Goal: Transaction & Acquisition: Purchase product/service

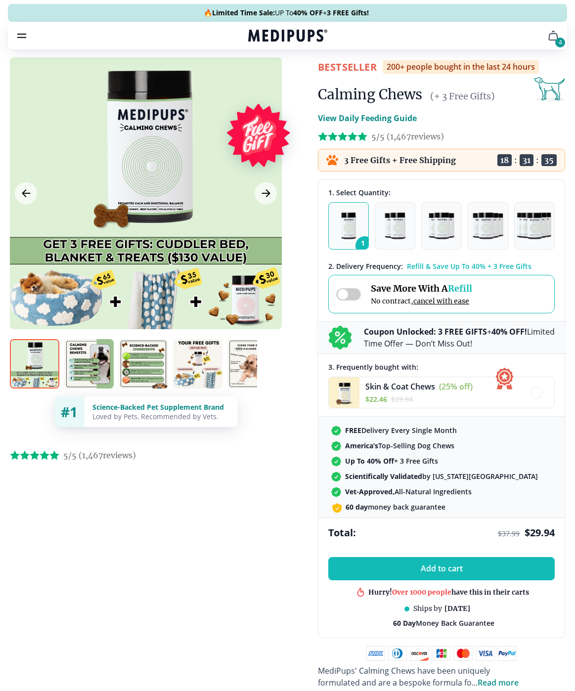
click at [389, 238] on img "button" at bounding box center [394, 225] width 21 height 27
click at [262, 191] on icon "Next Image" at bounding box center [266, 193] width 12 height 12
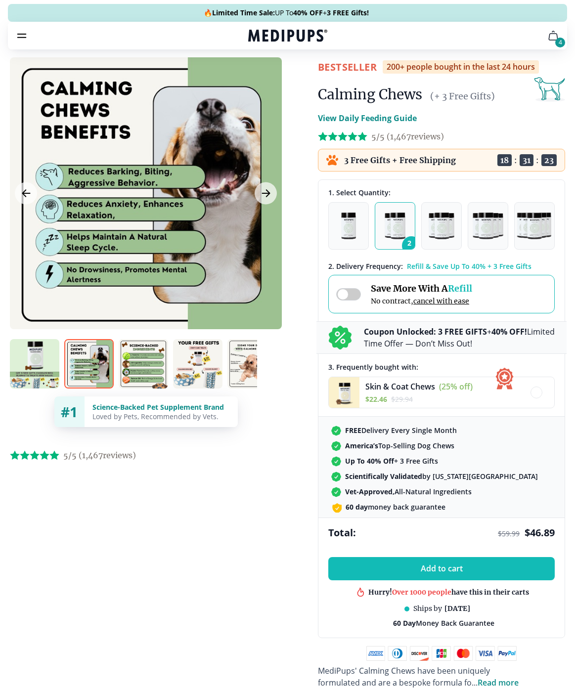
click at [260, 200] on button "Next Image" at bounding box center [265, 193] width 22 height 22
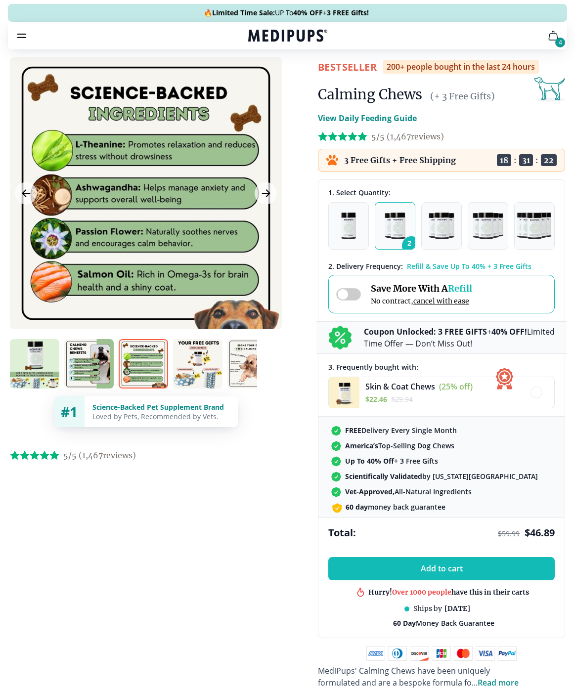
click at [262, 198] on icon "Next Image" at bounding box center [266, 193] width 12 height 12
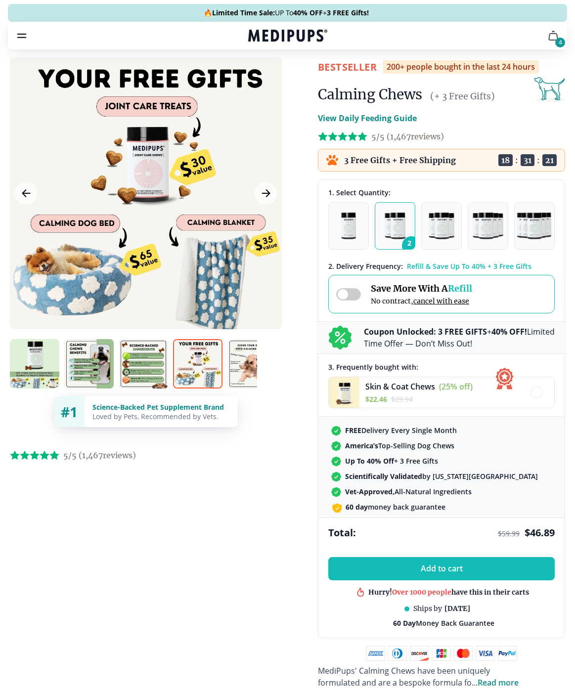
click at [268, 196] on icon "Next Image" at bounding box center [266, 193] width 12 height 12
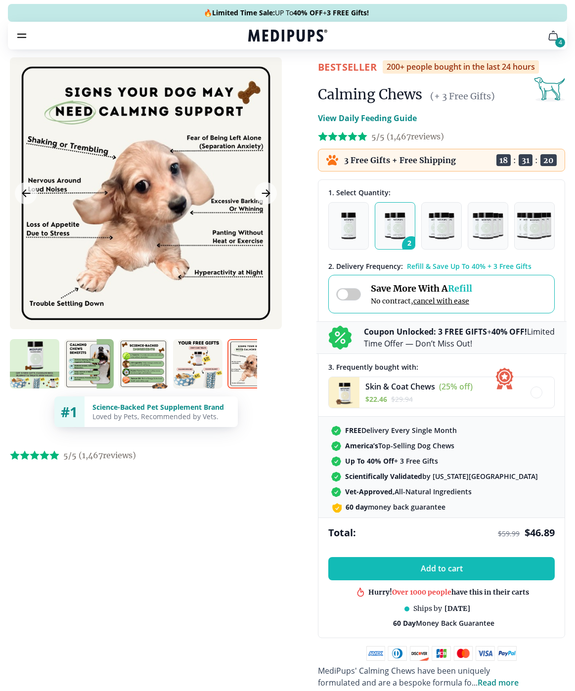
click at [265, 196] on icon "Next Image" at bounding box center [266, 193] width 12 height 12
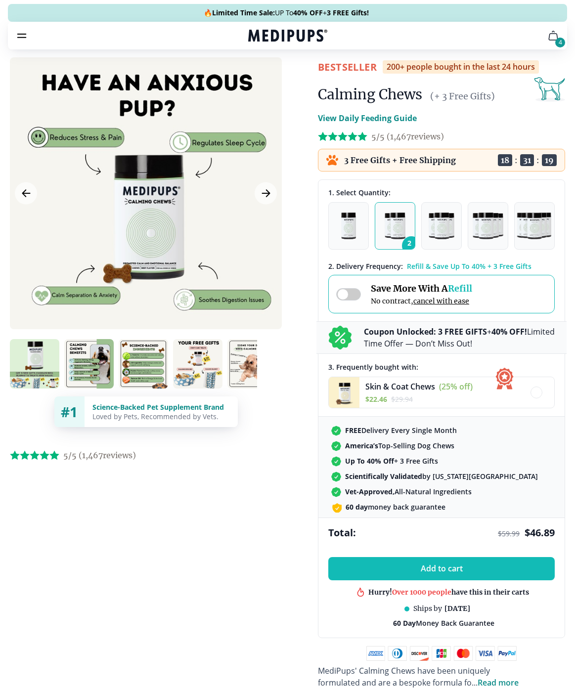
click at [264, 197] on icon "Next Image" at bounding box center [266, 193] width 12 height 12
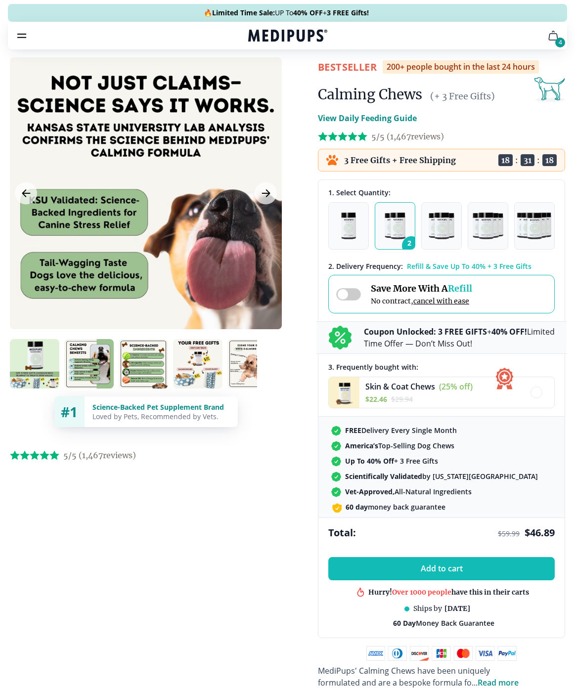
click at [266, 199] on icon "Next Image" at bounding box center [266, 193] width 12 height 12
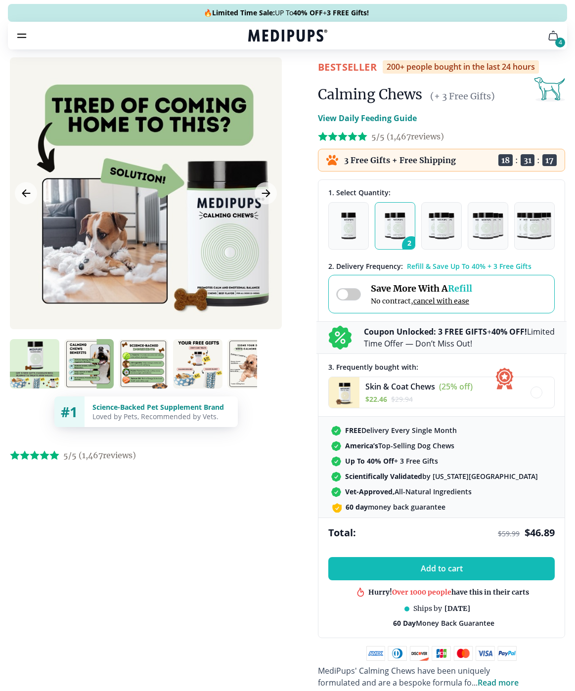
click at [267, 198] on icon "Next Image" at bounding box center [266, 193] width 12 height 12
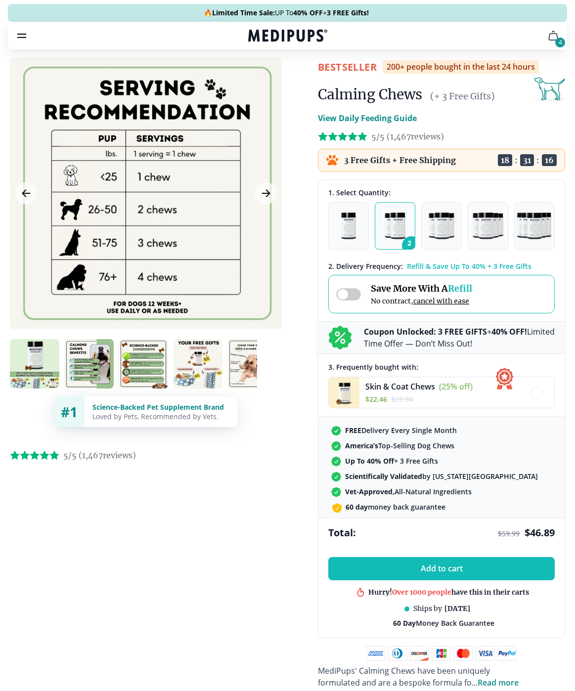
click at [267, 199] on icon "Next Image" at bounding box center [266, 193] width 12 height 12
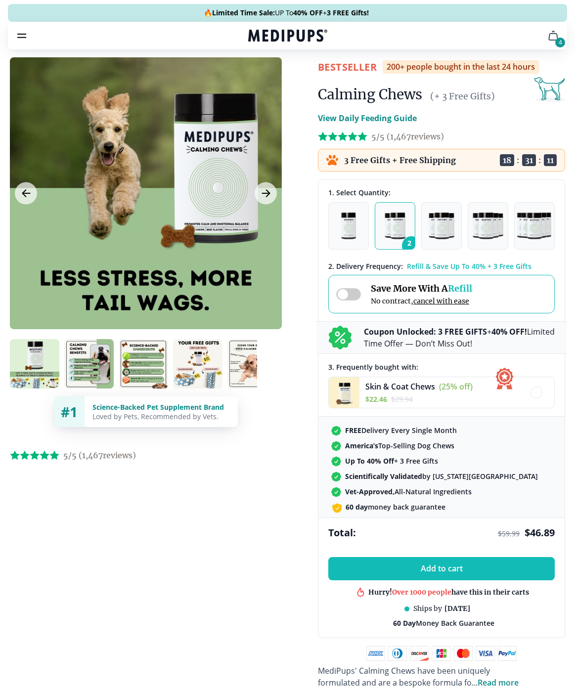
click at [269, 200] on button "Next Image" at bounding box center [265, 193] width 22 height 22
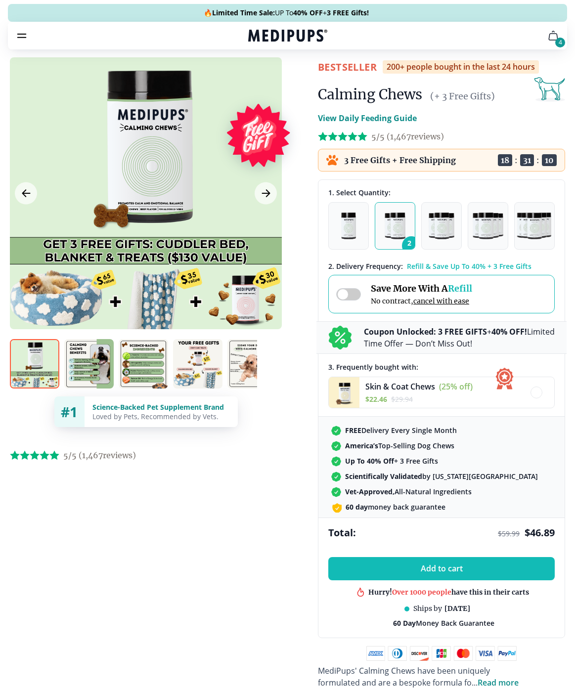
click at [265, 195] on icon "Next Image" at bounding box center [266, 193] width 12 height 12
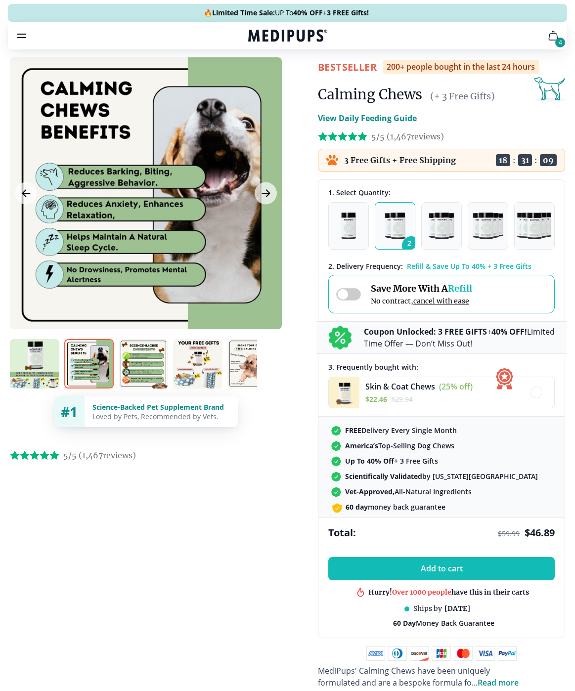
click at [262, 196] on icon "Next Image" at bounding box center [266, 193] width 12 height 12
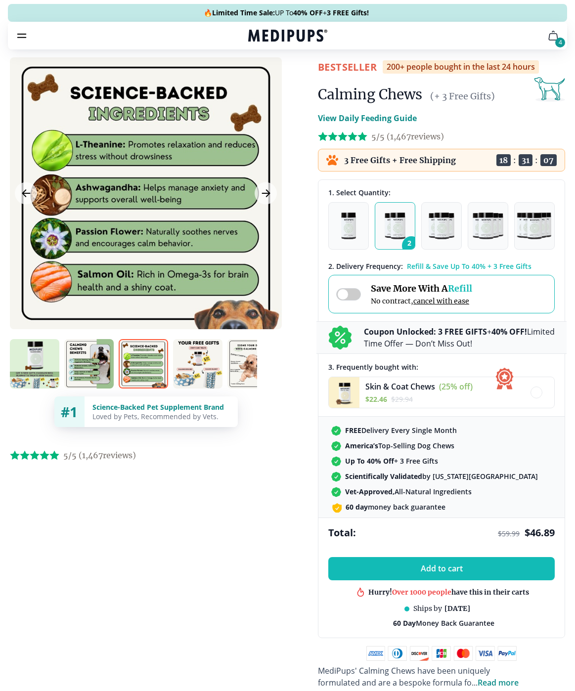
click at [266, 195] on icon "Next Image" at bounding box center [266, 193] width 12 height 12
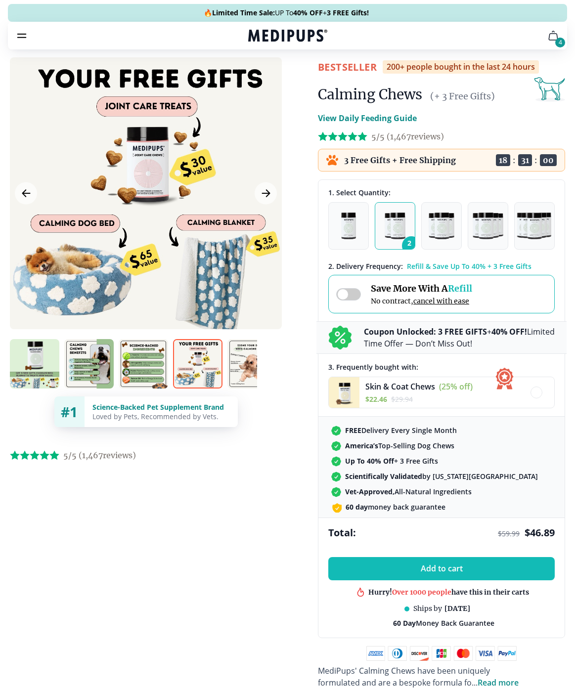
click at [264, 194] on icon "Next Image" at bounding box center [265, 193] width 7 height 7
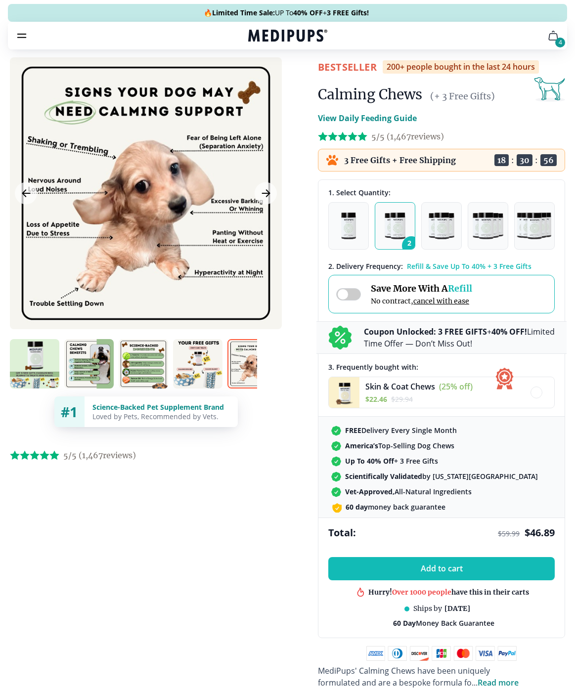
click at [268, 192] on icon "Next Image" at bounding box center [266, 193] width 12 height 12
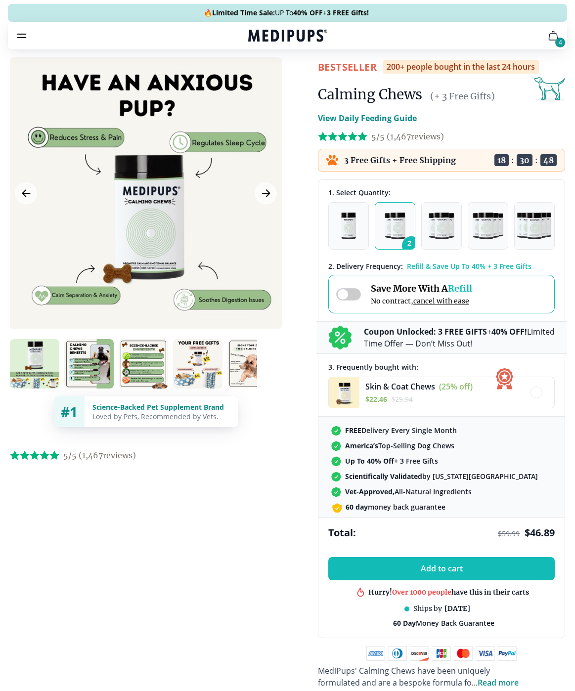
click at [517, 569] on button "Add to cart" at bounding box center [441, 568] width 226 height 23
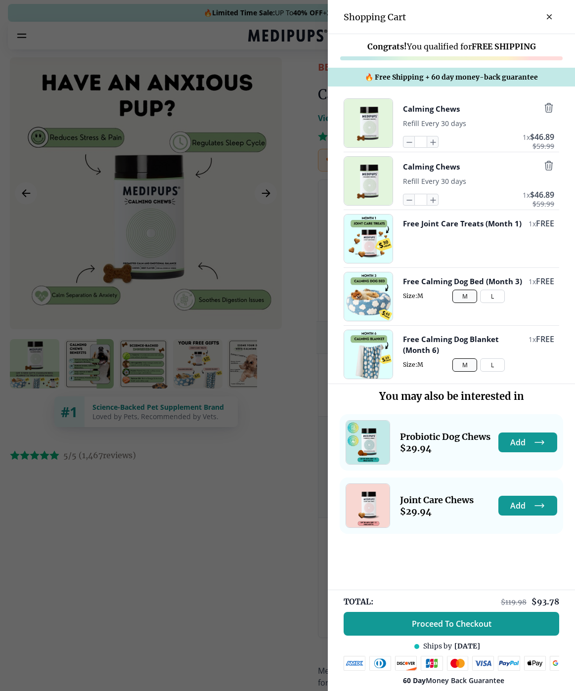
click at [492, 303] on button "L" at bounding box center [492, 296] width 25 height 13
click at [491, 372] on button "L" at bounding box center [492, 364] width 25 height 13
